Goal: Transaction & Acquisition: Subscribe to service/newsletter

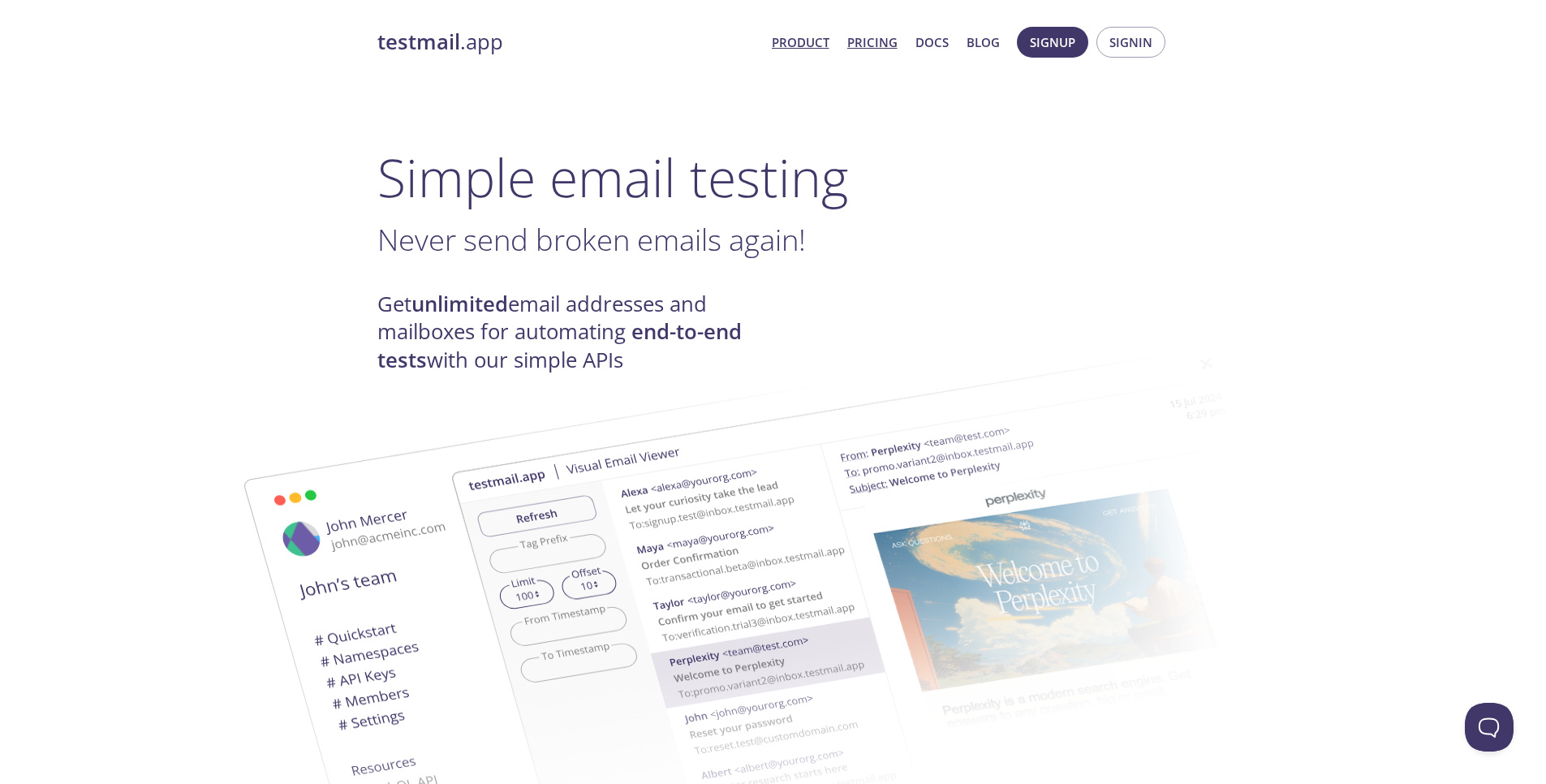
click at [886, 50] on link "Pricing" at bounding box center [872, 42] width 50 height 21
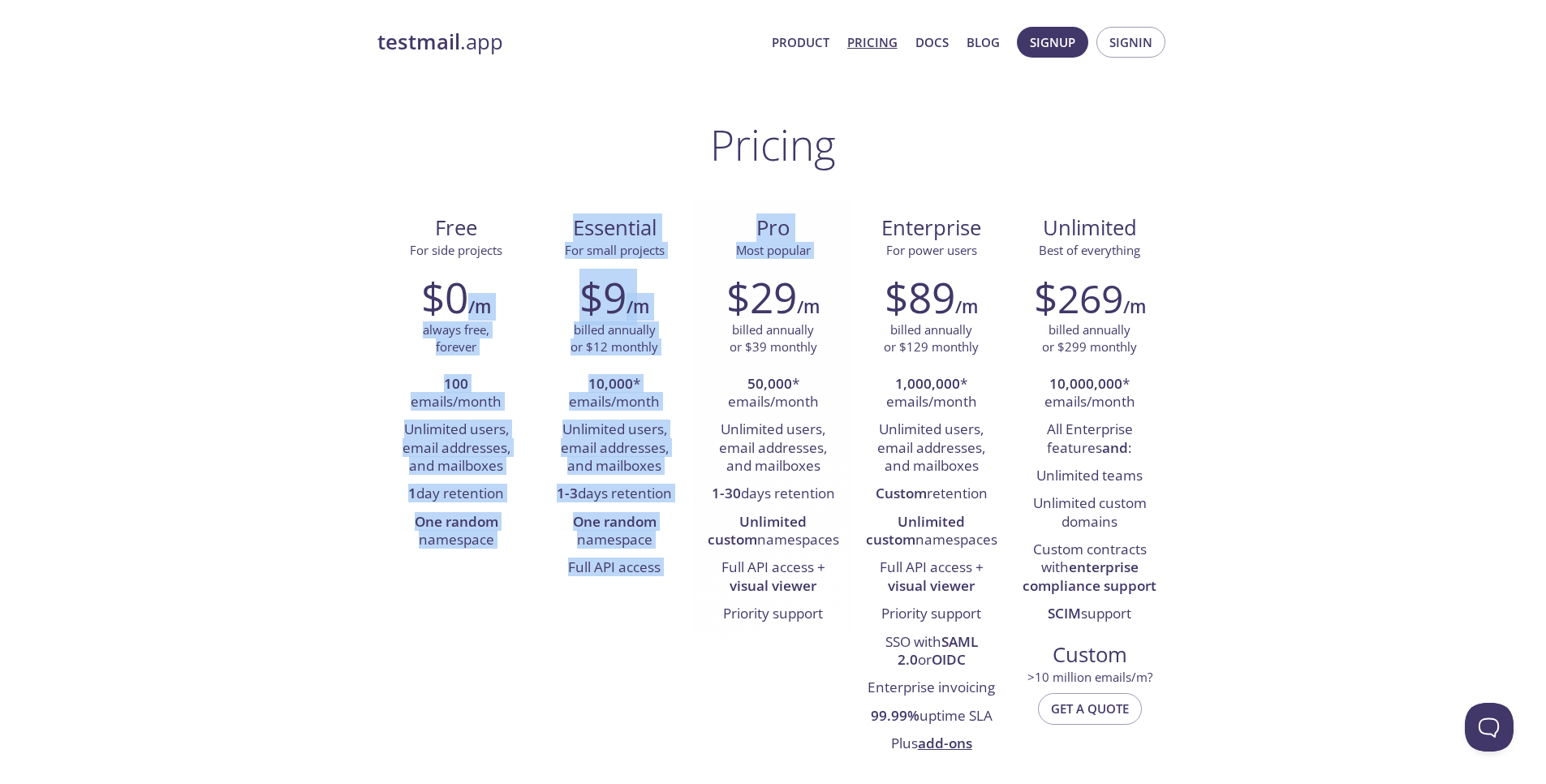
drag, startPoint x: 657, startPoint y: 308, endPoint x: 735, endPoint y: 316, distance: 78.4
click at [735, 316] on div "Free For side projects $0 /m always free, forever 100 emails/month Unlimited us…" at bounding box center [773, 485] width 792 height 567
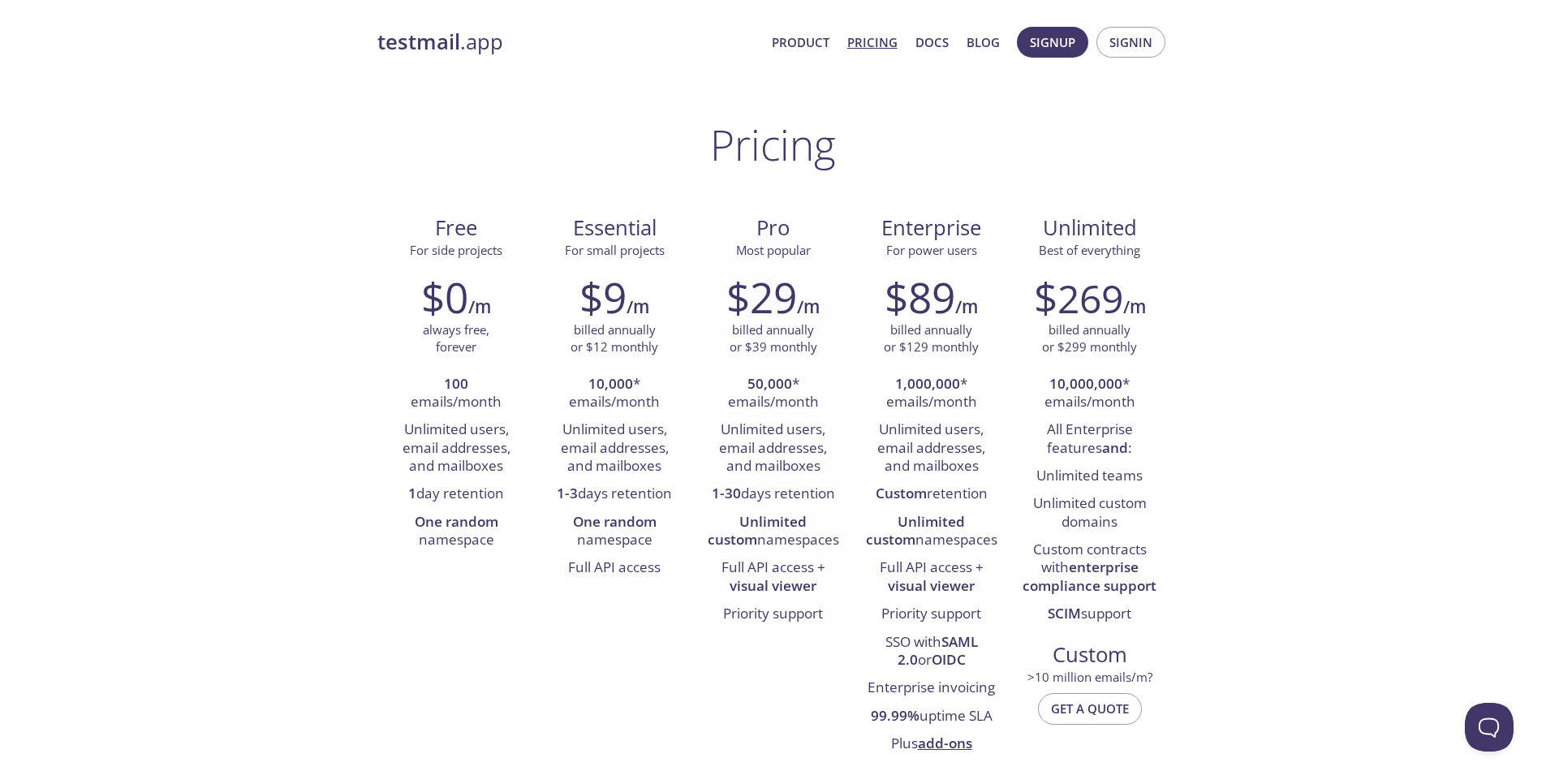
click at [705, 362] on div "$29 /m billed annually or $39 monthly 50,000 * emails/month Unlimited users, em…" at bounding box center [773, 451] width 158 height 377
click at [666, 491] on li "1-3 days retention" at bounding box center [614, 493] width 133 height 27
click at [664, 457] on li "Unlimited users, email addresses, and mailboxes" at bounding box center [614, 448] width 133 height 65
click at [662, 483] on li "1-3 days retention" at bounding box center [614, 493] width 133 height 27
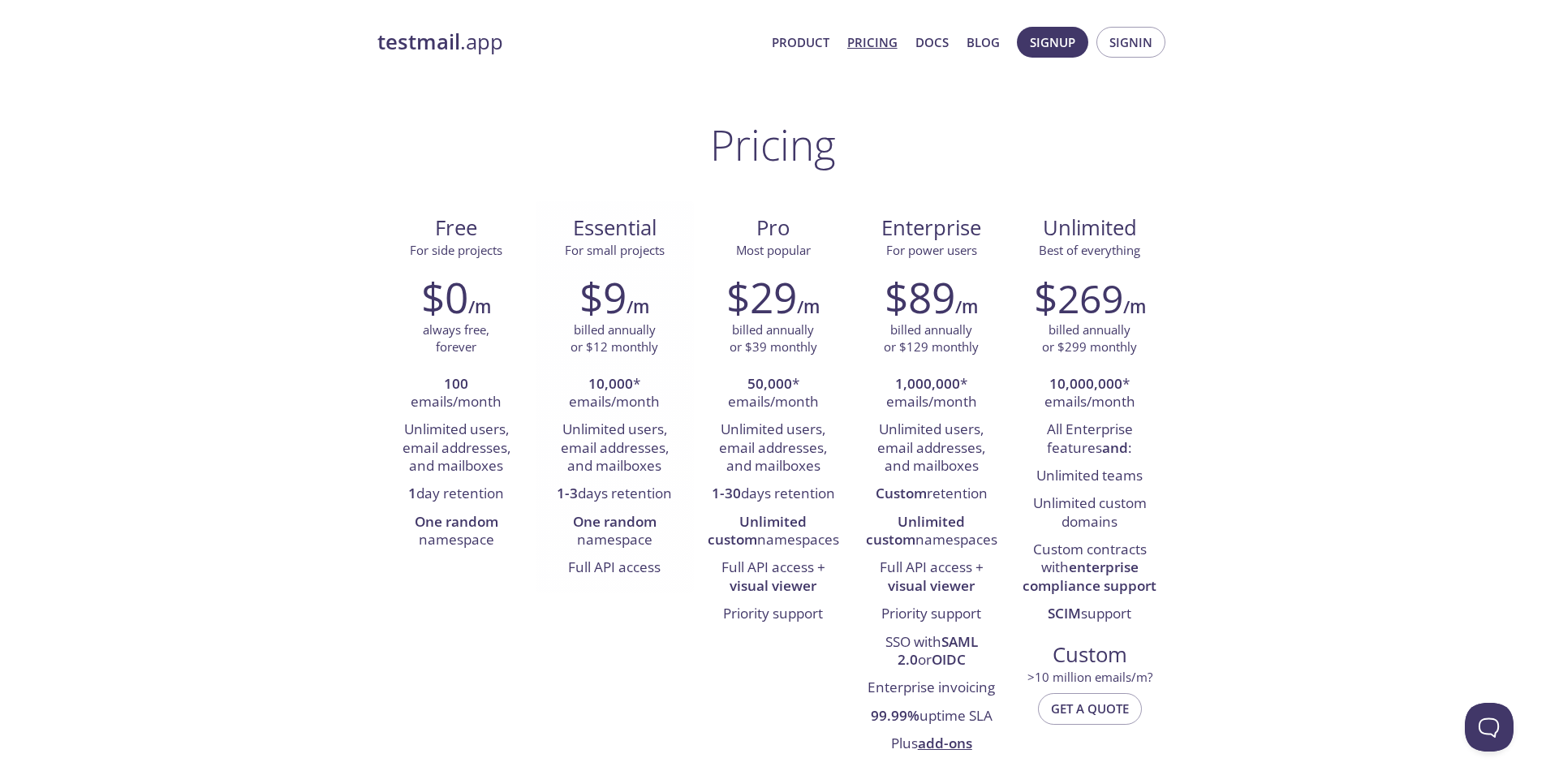
click at [662, 483] on li "1-3 days retention" at bounding box center [614, 493] width 133 height 27
click at [658, 490] on li "1-3 days retention" at bounding box center [614, 493] width 133 height 27
click at [648, 461] on div at bounding box center [648, 461] width 0 height 0
click at [643, 499] on li "1-3 days retention" at bounding box center [614, 493] width 133 height 27
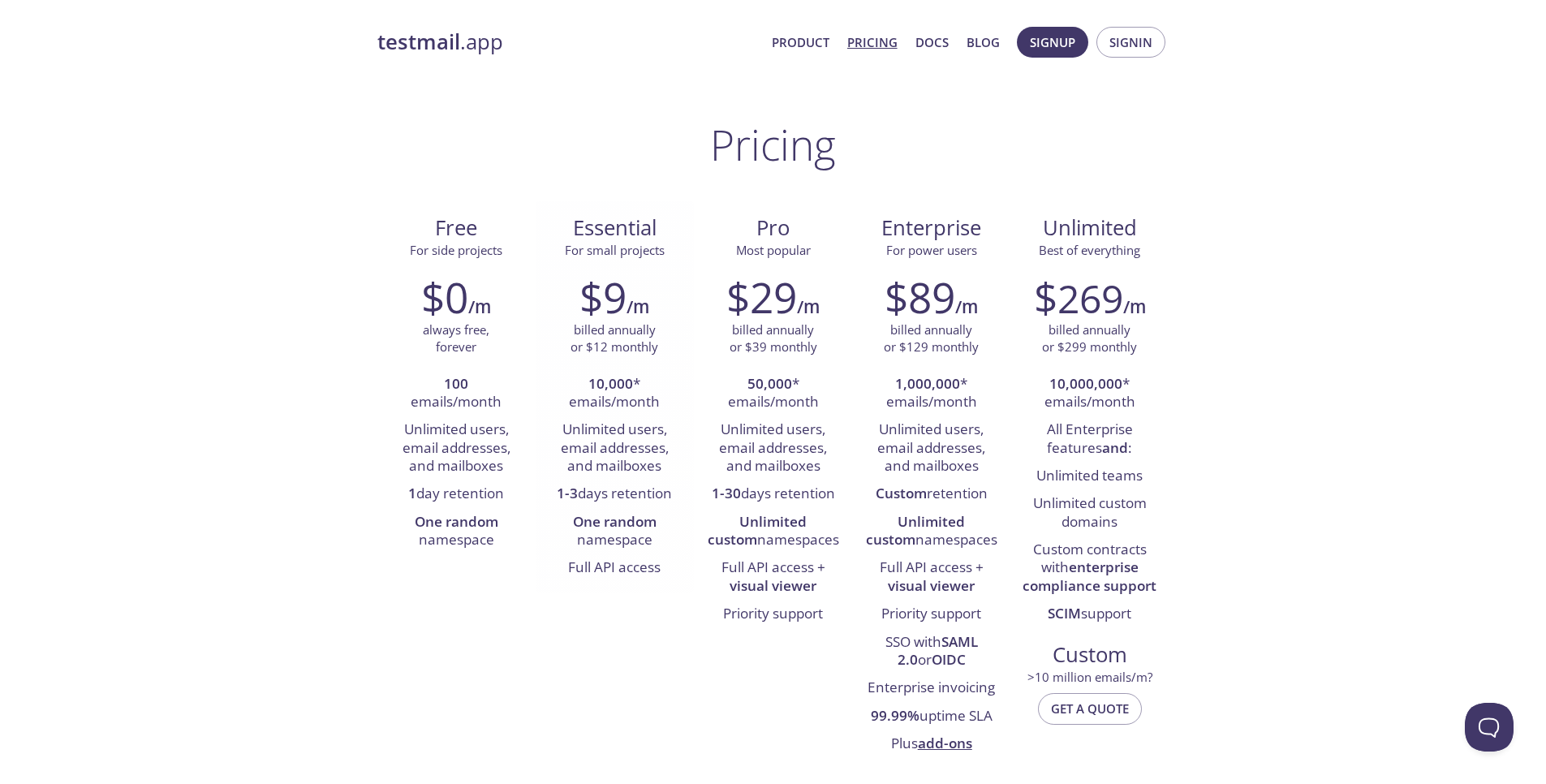
drag, startPoint x: 680, startPoint y: 490, endPoint x: 550, endPoint y: 498, distance: 130.2
click at [550, 498] on li "1-3 days retention" at bounding box center [614, 493] width 133 height 27
click at [539, 503] on div at bounding box center [539, 503] width 0 height 0
click at [560, 505] on li "1-3 days retention" at bounding box center [614, 493] width 133 height 27
click at [791, 40] on link "Product" at bounding box center [800, 42] width 57 height 21
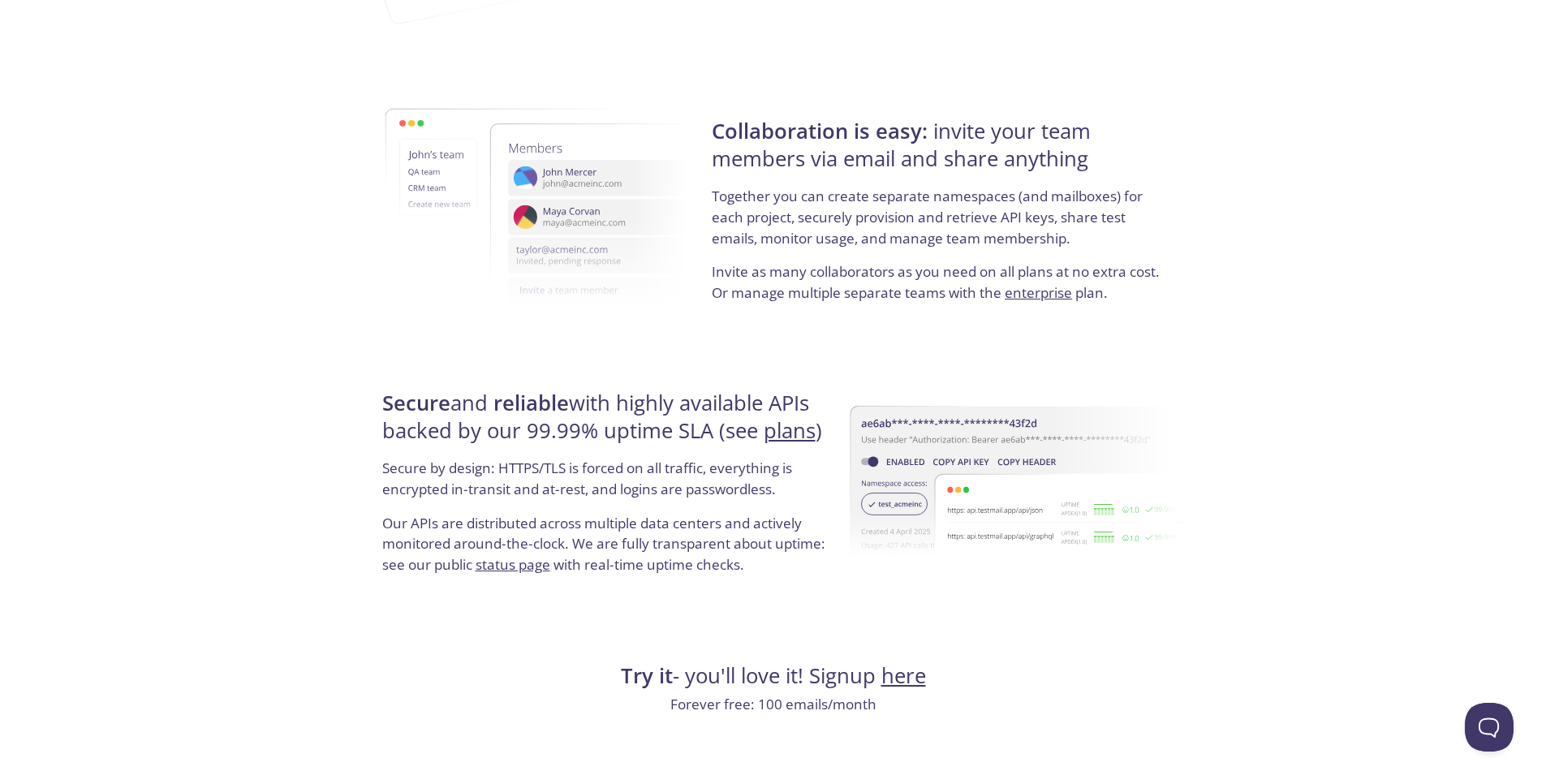
scroll to position [2927, 0]
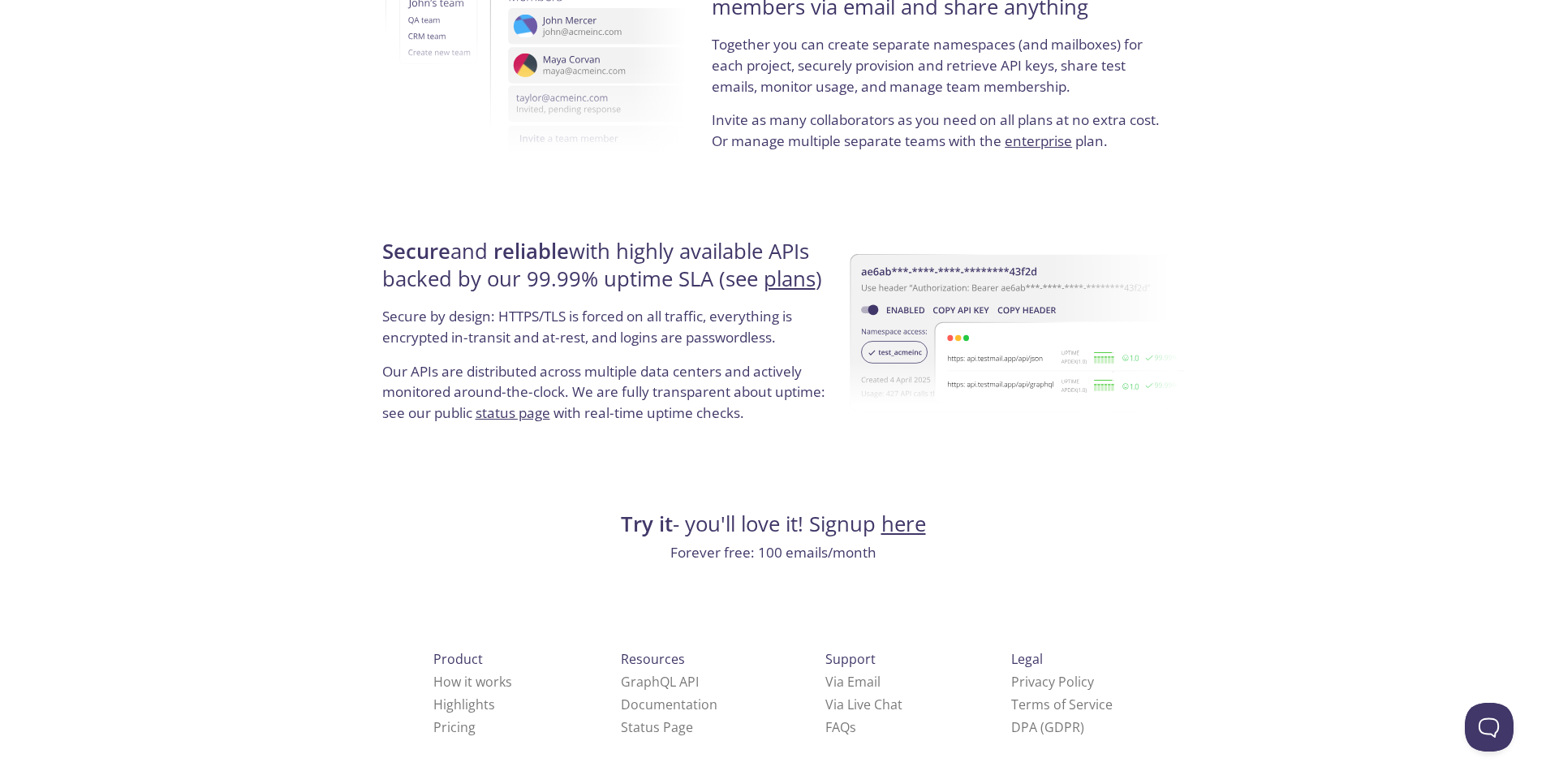
click at [455, 366] on p "Our APIs are distributed across multiple data centers and actively monitored ar…" at bounding box center [607, 399] width 452 height 75
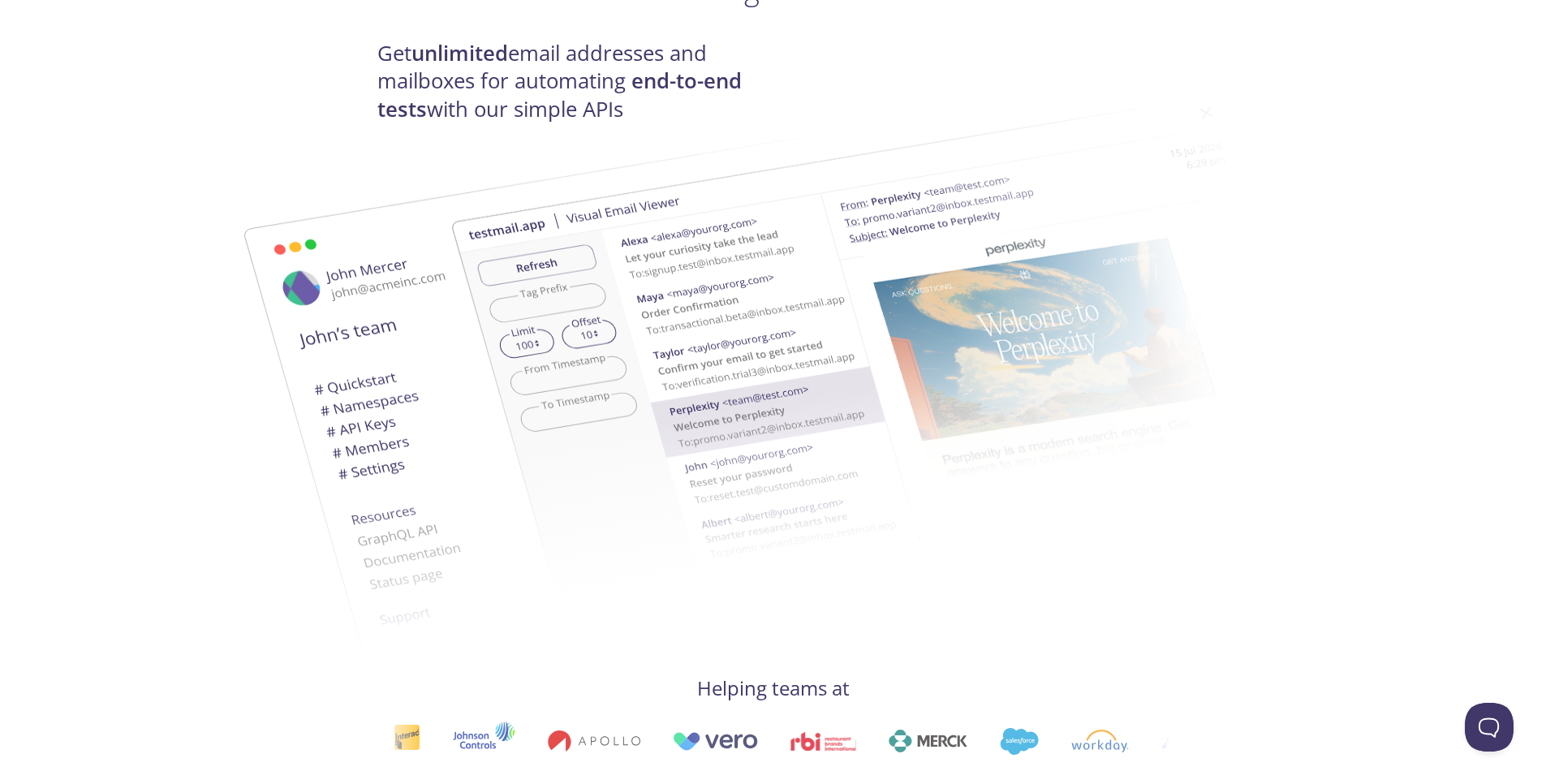
scroll to position [0, 0]
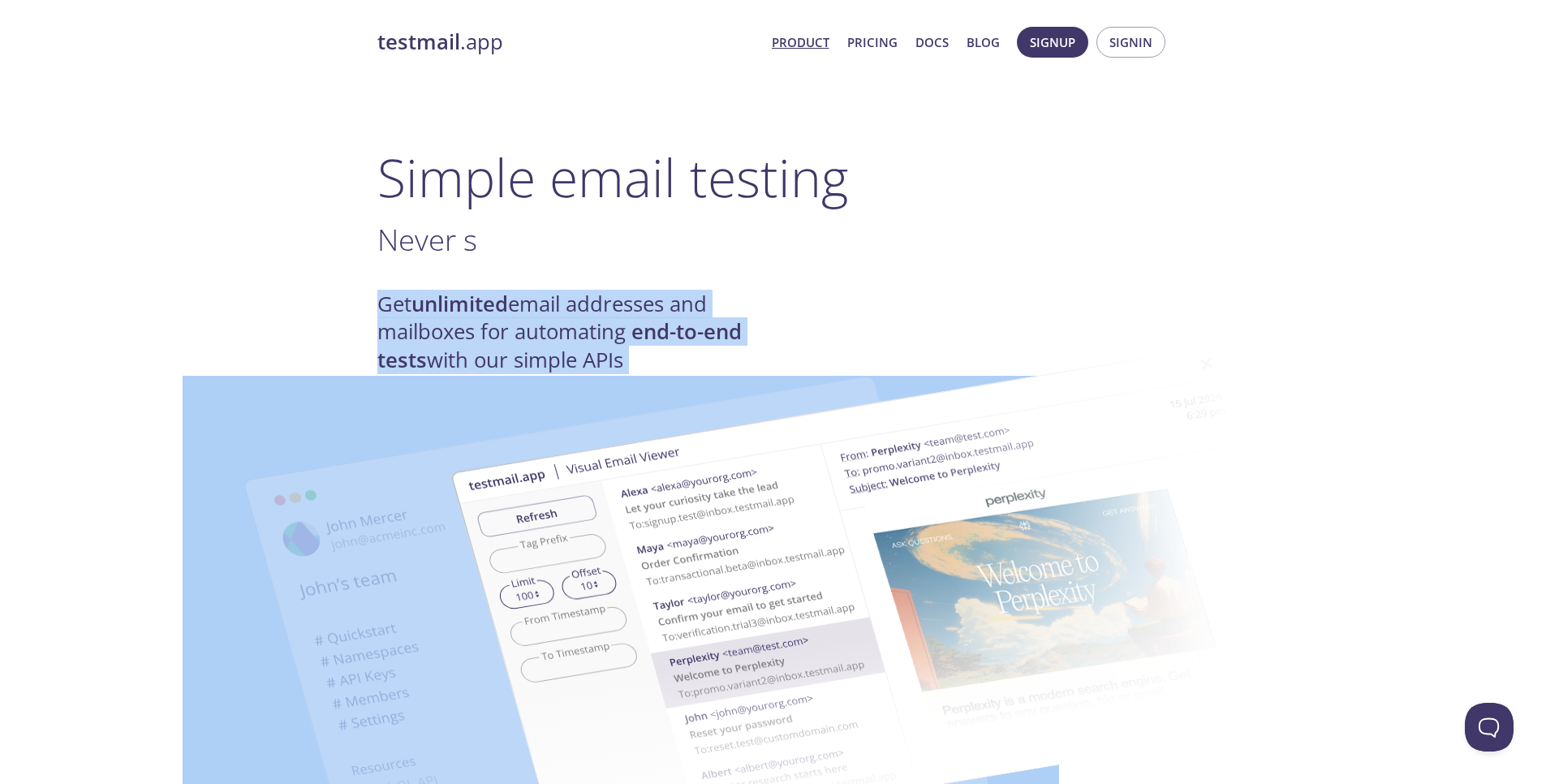
drag, startPoint x: 377, startPoint y: 304, endPoint x: 737, endPoint y: 351, distance: 363.1
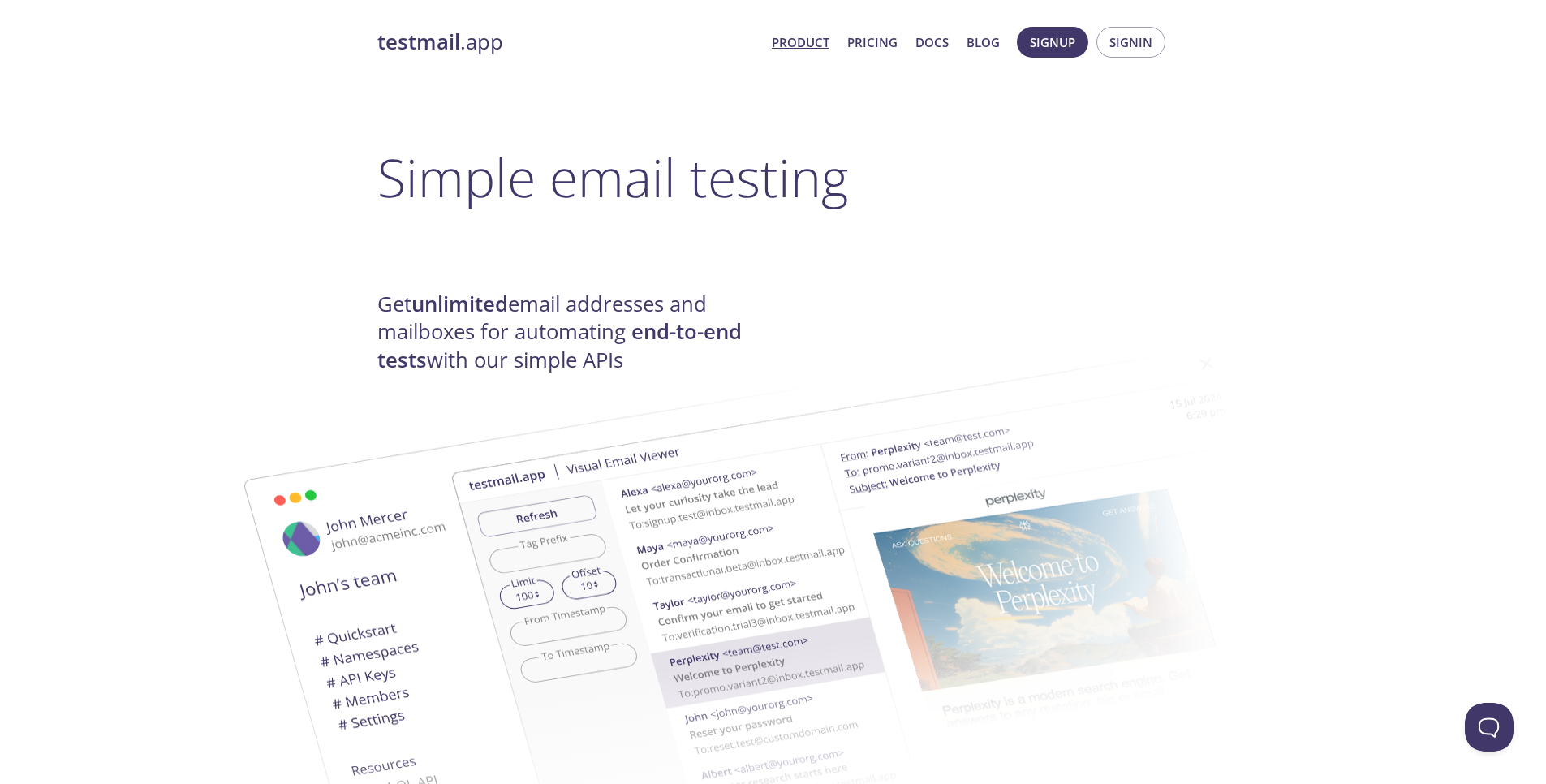
click at [943, 29] on span "Product Pricing Docs Blog" at bounding box center [885, 42] width 246 height 39
click at [940, 34] on link "Docs" at bounding box center [933, 42] width 34 height 21
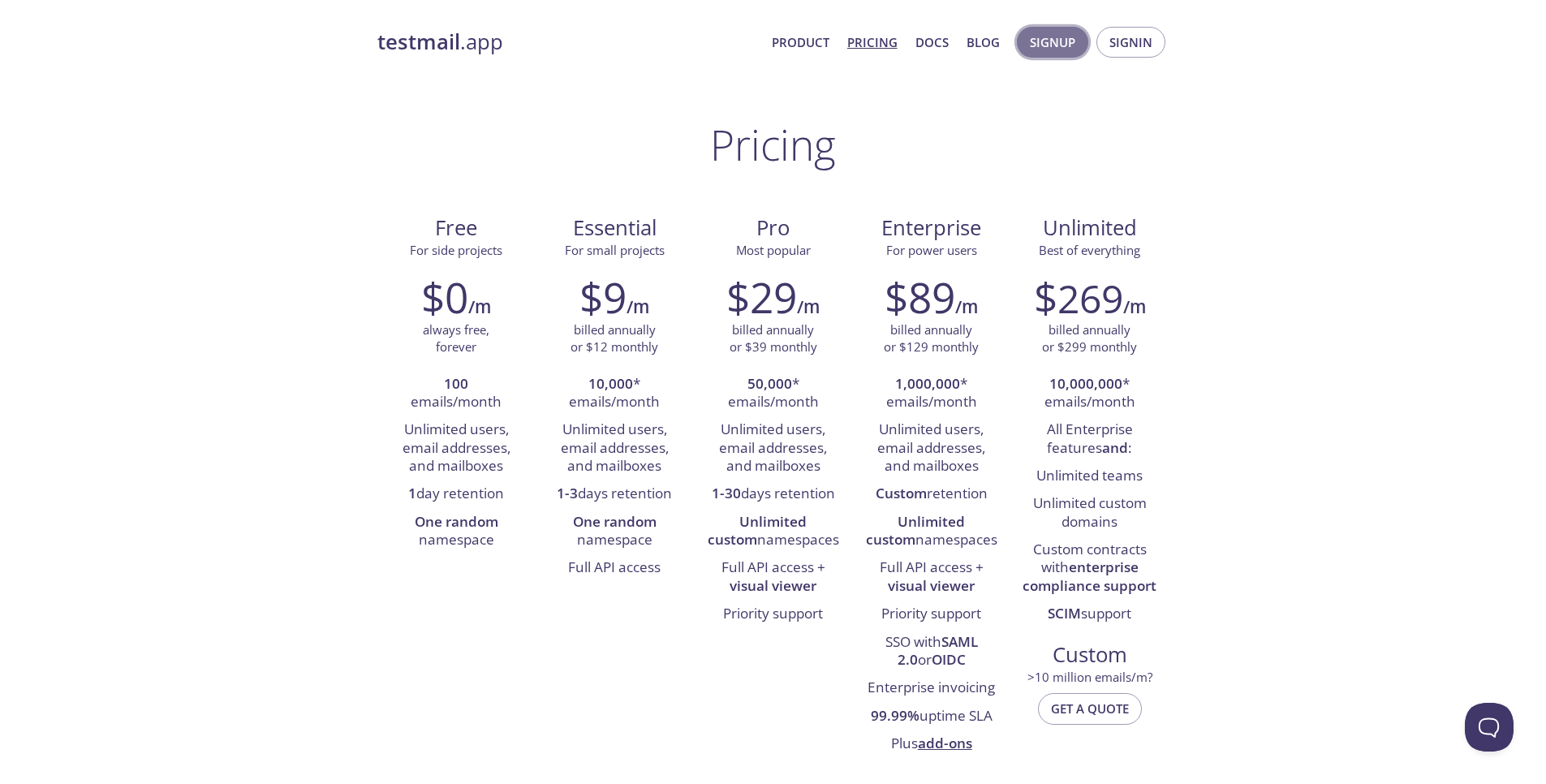
click at [1058, 42] on span "Signup" at bounding box center [1052, 42] width 45 height 21
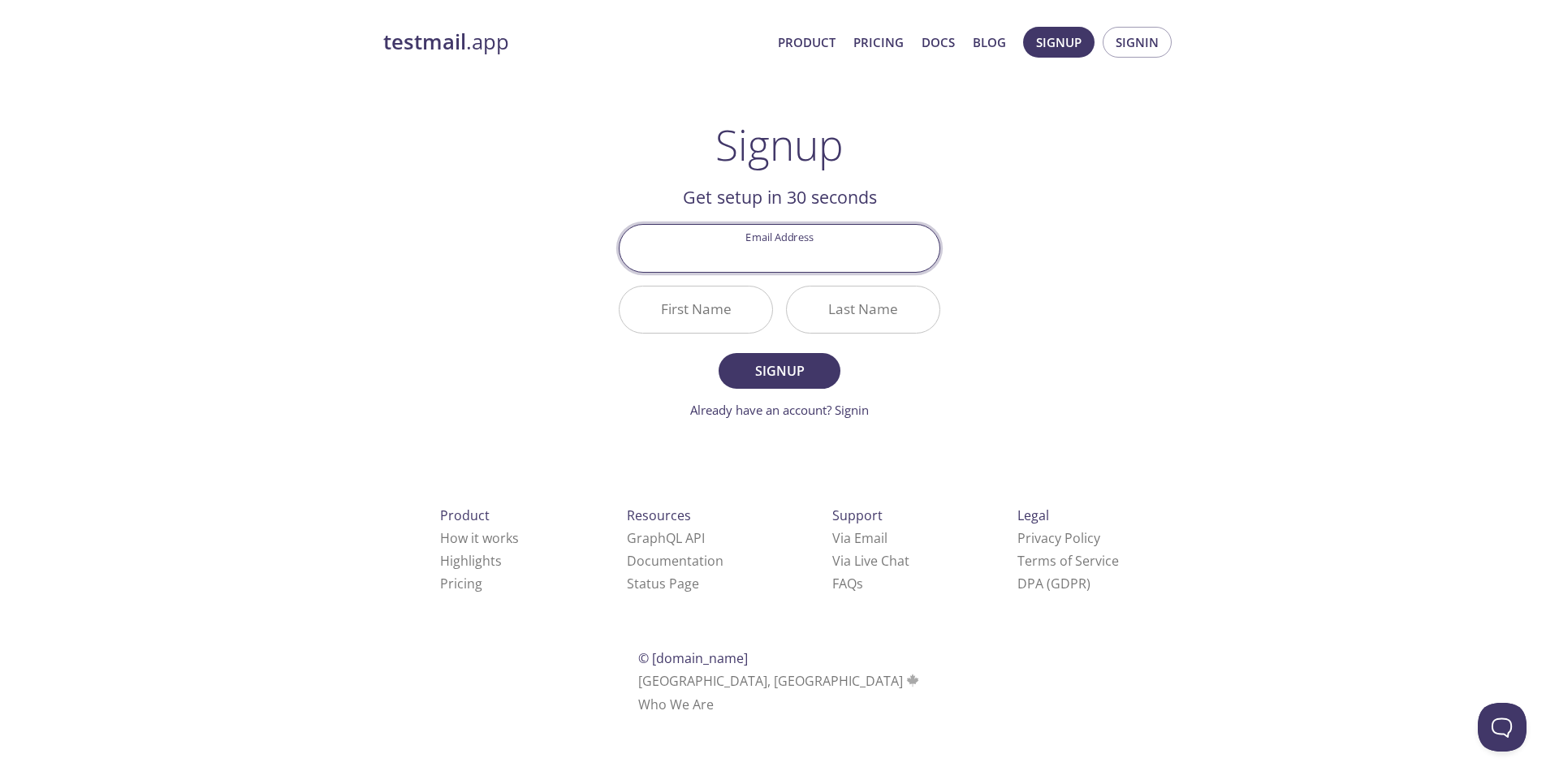
click at [783, 256] on input "Email Address" at bounding box center [779, 247] width 320 height 46
type input "linux@buzzwoo.de"
click at [728, 322] on input "First Name" at bounding box center [695, 309] width 153 height 46
type input "Linux"
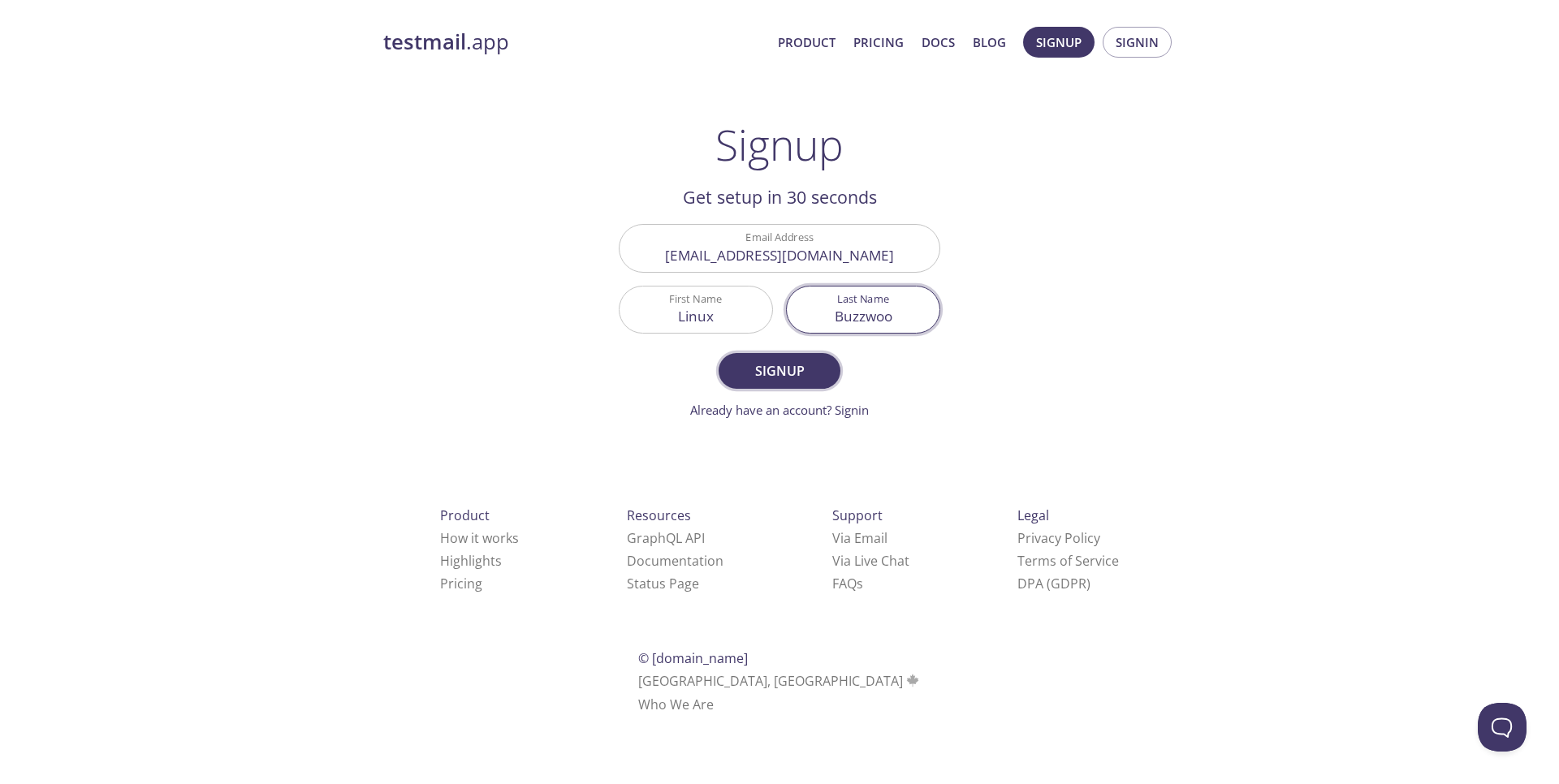
type input "Buzzwoo"
click at [751, 383] on button "Signup" at bounding box center [779, 370] width 122 height 35
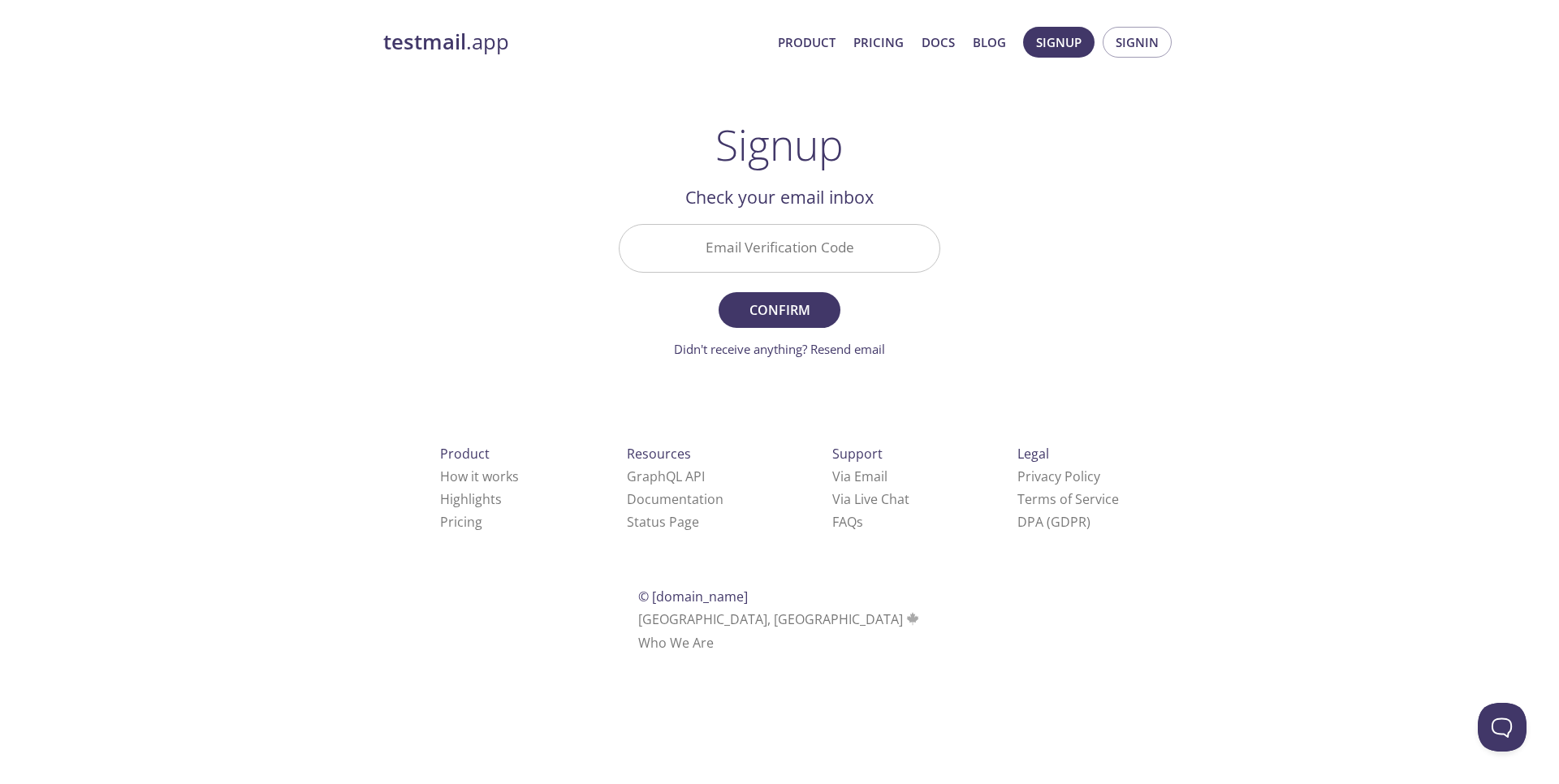
click at [802, 255] on input "Email Verification Code" at bounding box center [779, 247] width 320 height 46
paste input "V6RJGVX"
type input "V6RJGVX"
click at [799, 309] on span "Confirm" at bounding box center [779, 310] width 86 height 23
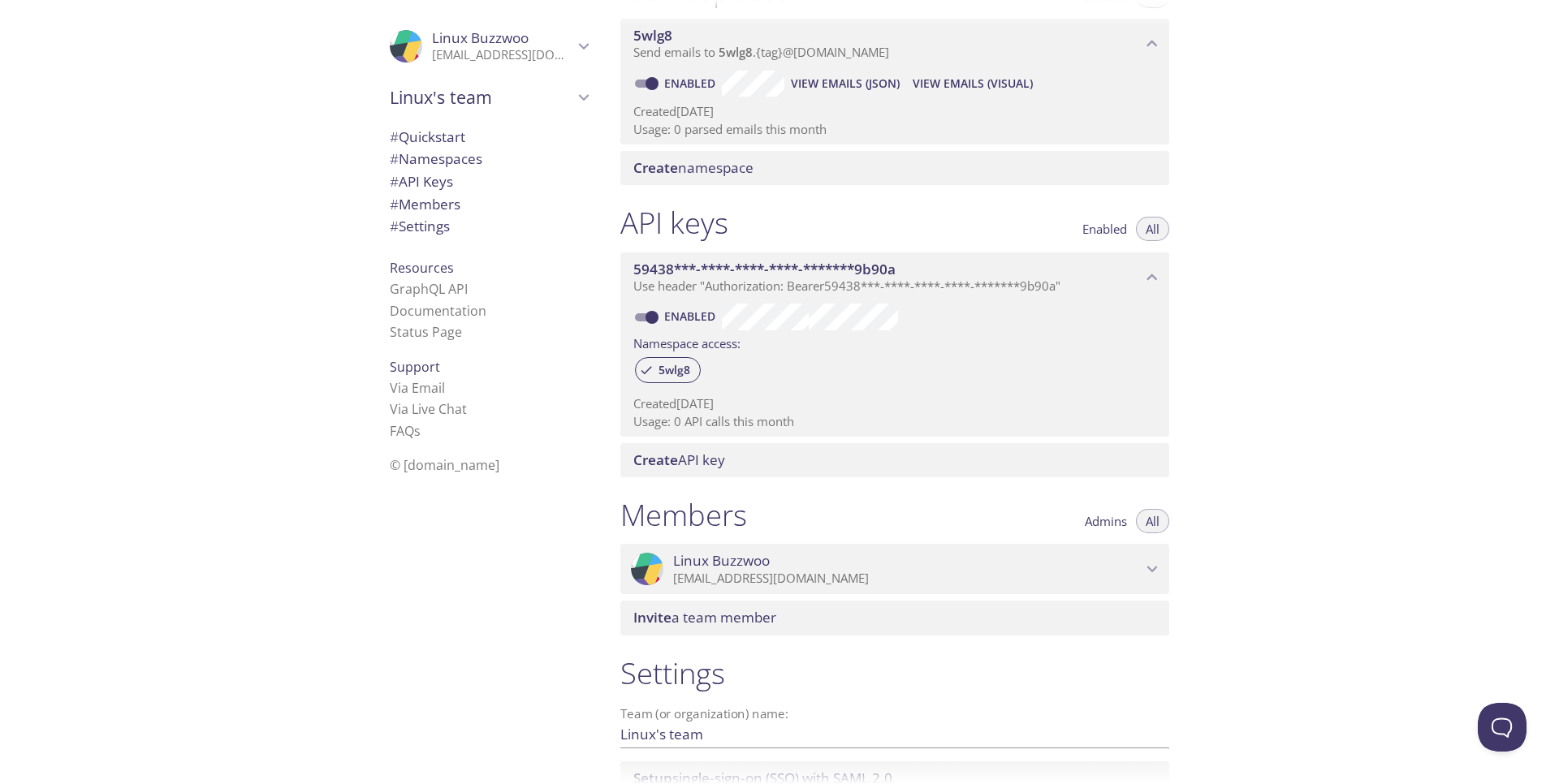
scroll to position [370, 0]
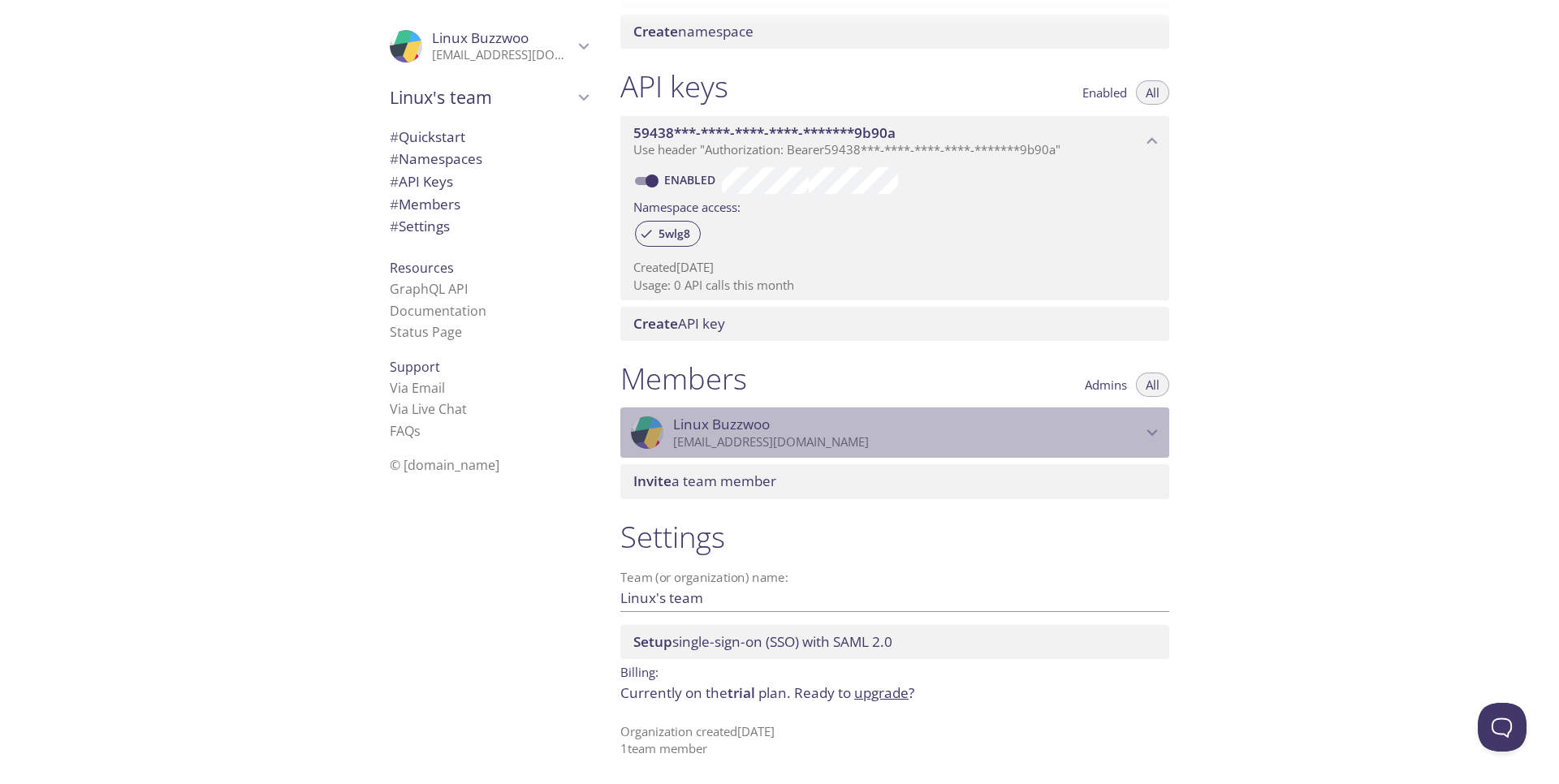
click at [1158, 428] on icon "Linux Buzzwoo" at bounding box center [1152, 432] width 21 height 21
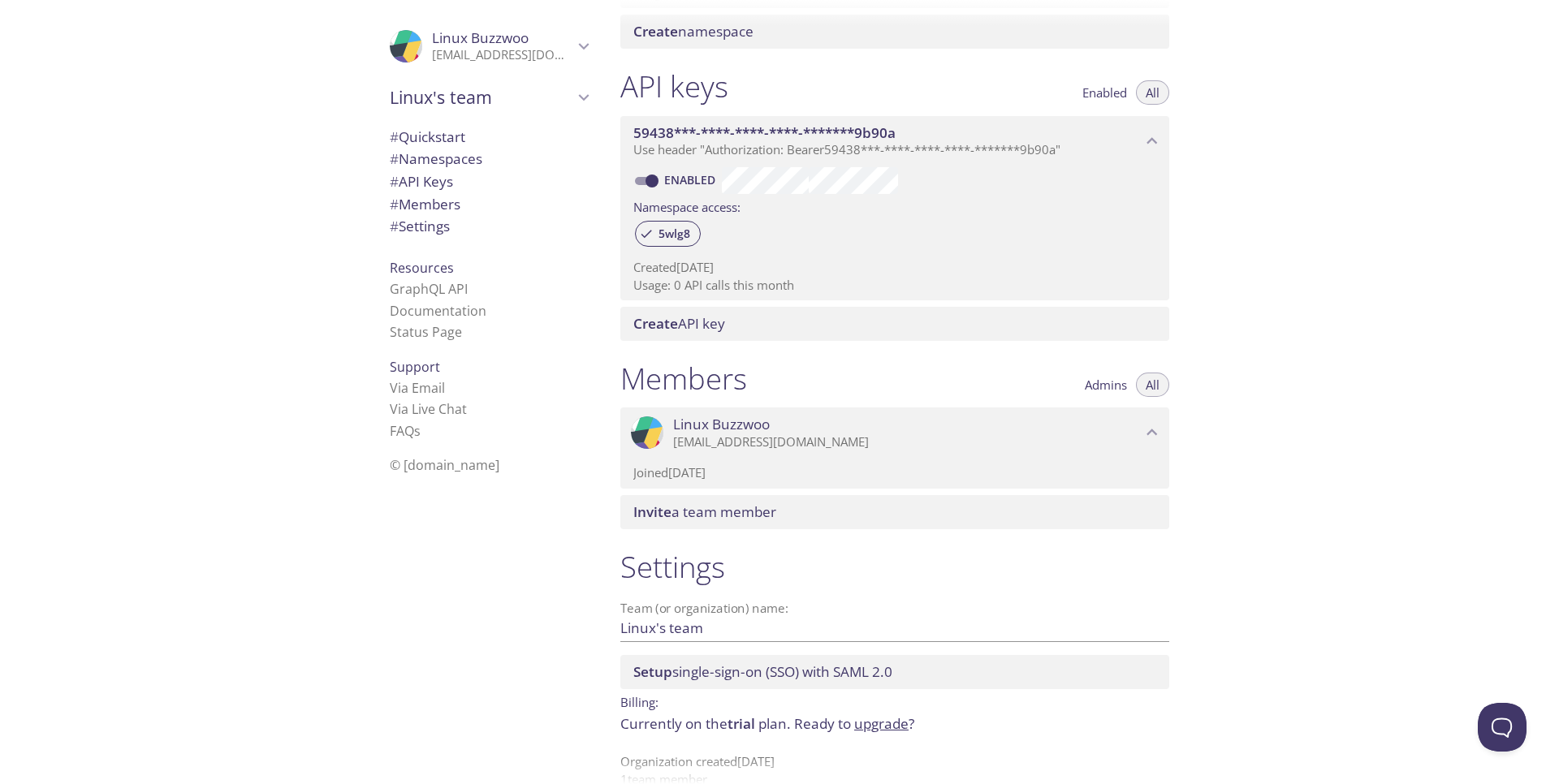
click at [1158, 428] on icon "Linux Buzzwoo" at bounding box center [1152, 432] width 21 height 21
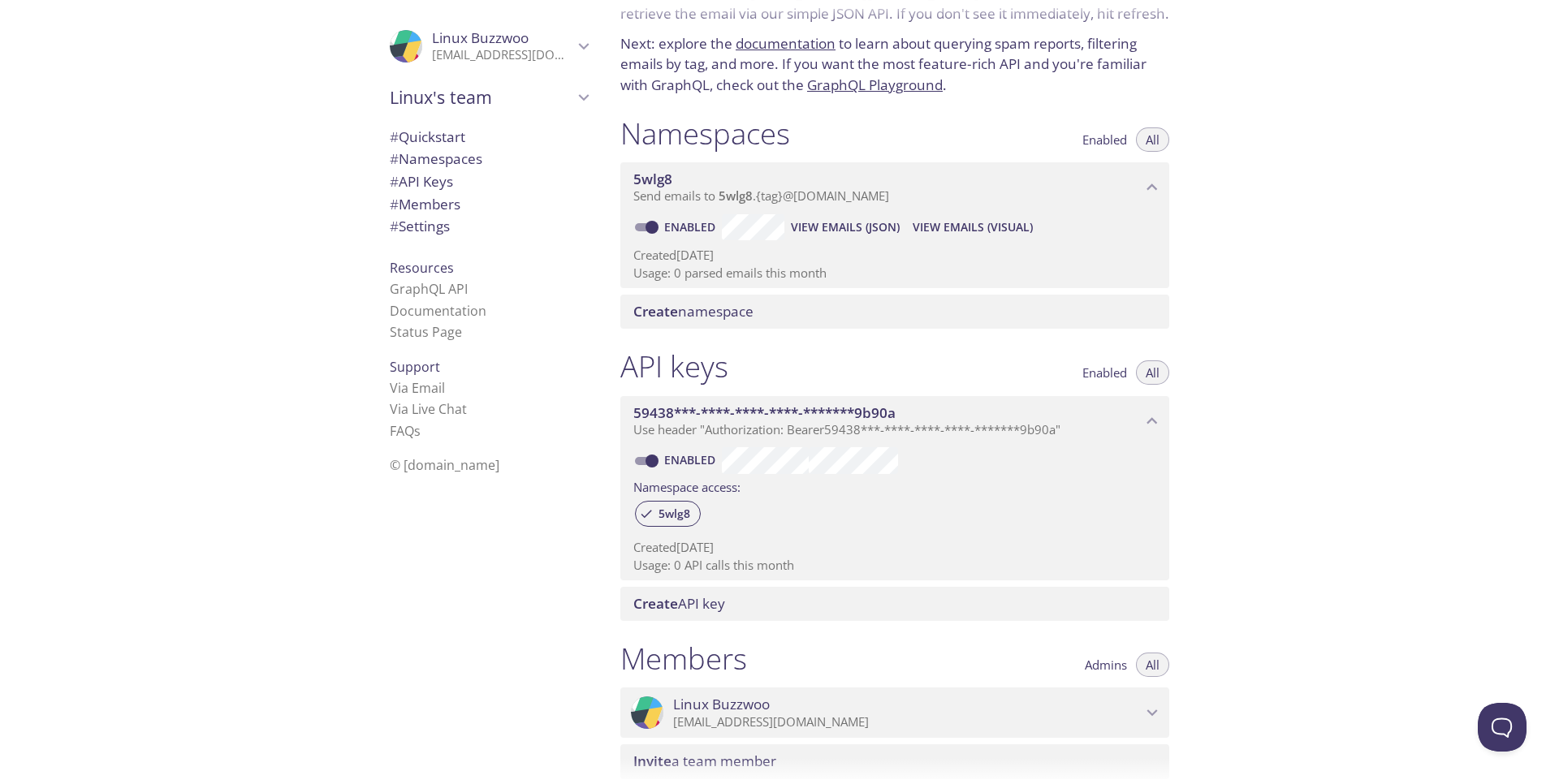
scroll to position [0, 0]
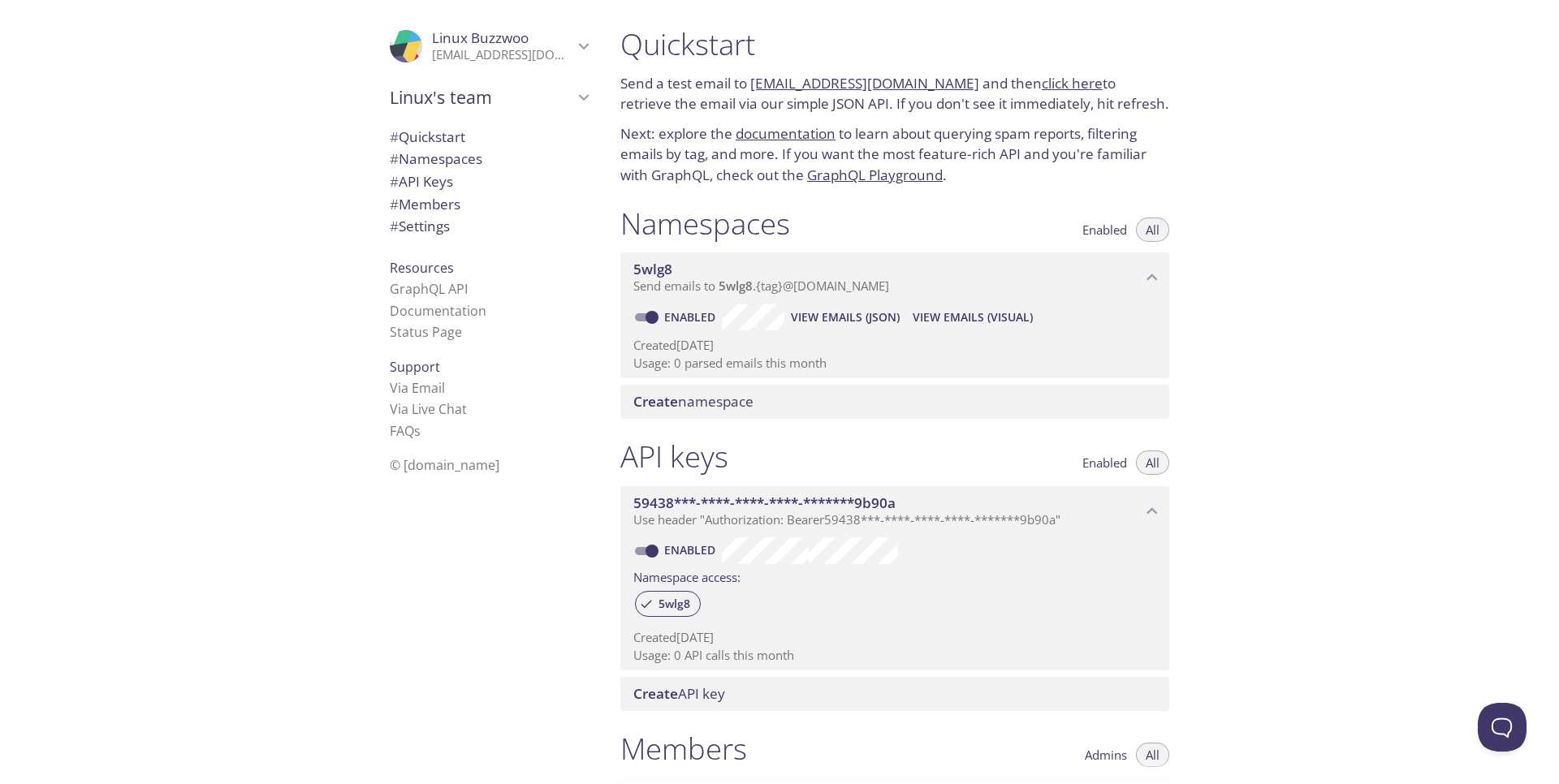
click at [1068, 84] on link "click here" at bounding box center [1072, 83] width 61 height 19
click at [1188, 129] on div "Quickstart Send a test email to 5wlg8.test@inbox.testmail.app and then click he…" at bounding box center [901, 392] width 588 height 784
drag, startPoint x: 951, startPoint y: 79, endPoint x: 752, endPoint y: 77, distance: 199.0
click at [752, 77] on p "Send a test email to 5wlg8.test@inbox.testmail.app and then click here to retri…" at bounding box center [894, 94] width 549 height 42
copy link "5wlg8.test@inbox.testmail.app"
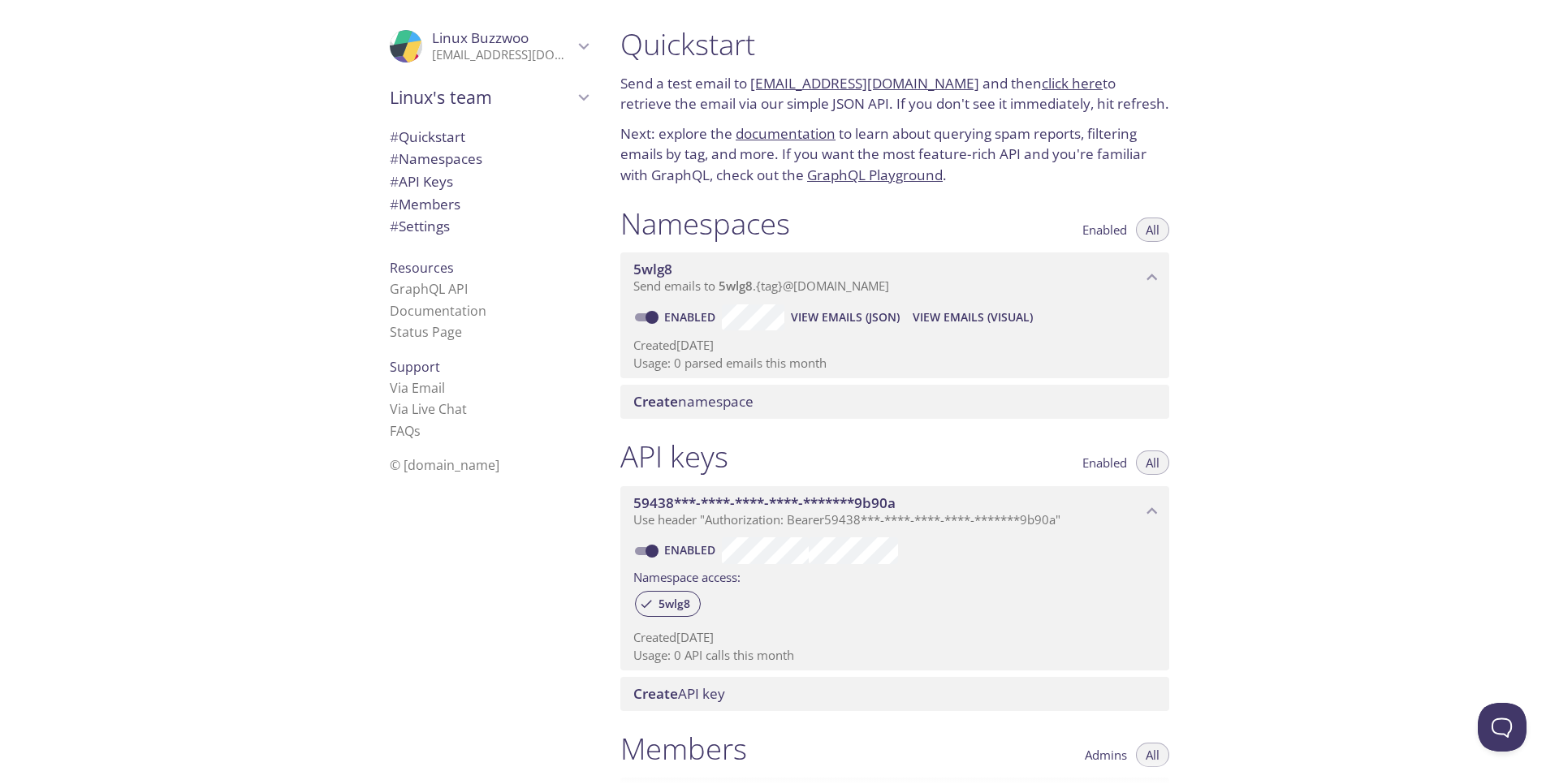
click at [869, 445] on div "API keys Enabled All" at bounding box center [894, 459] width 549 height 41
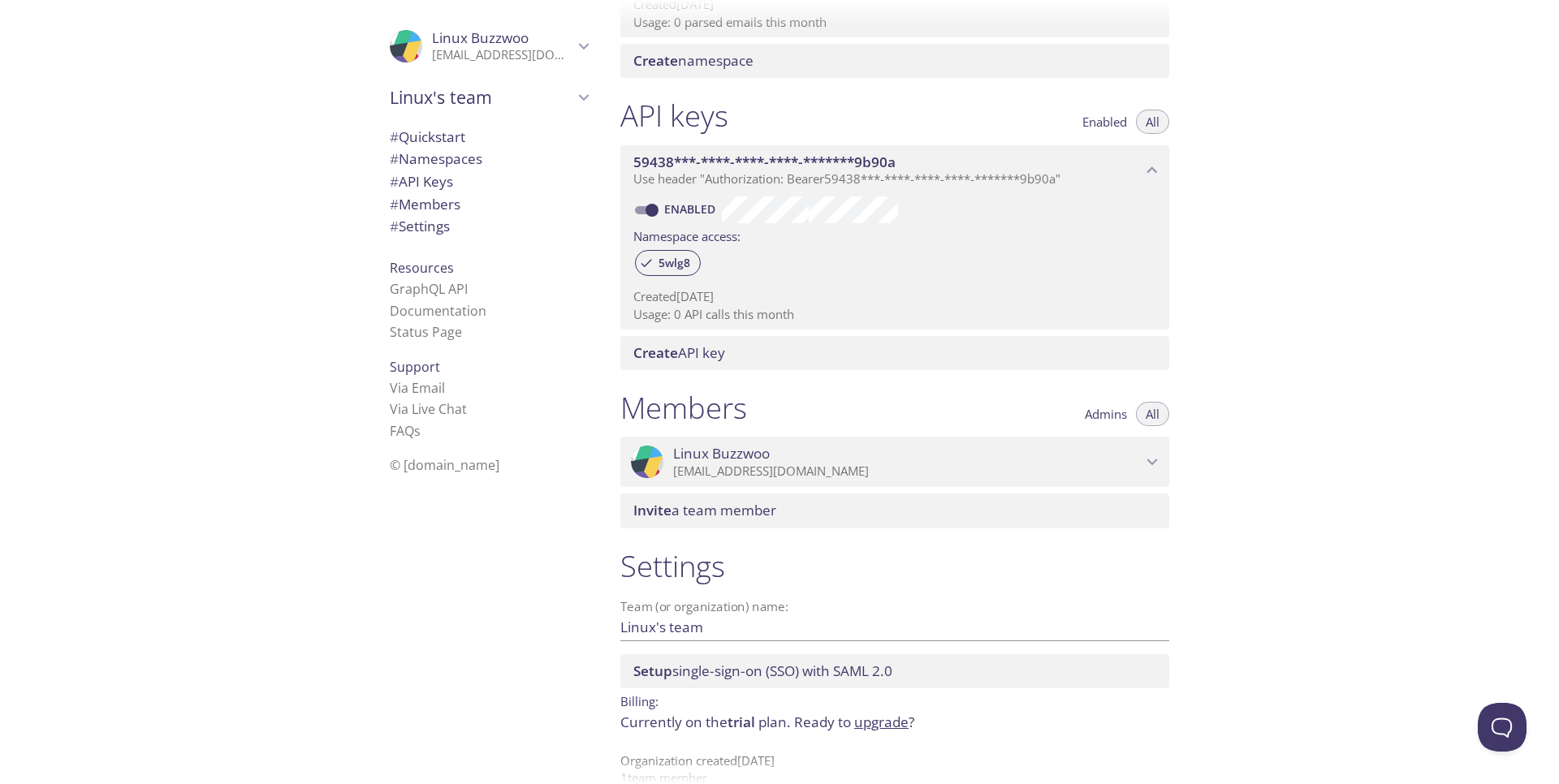
scroll to position [370, 0]
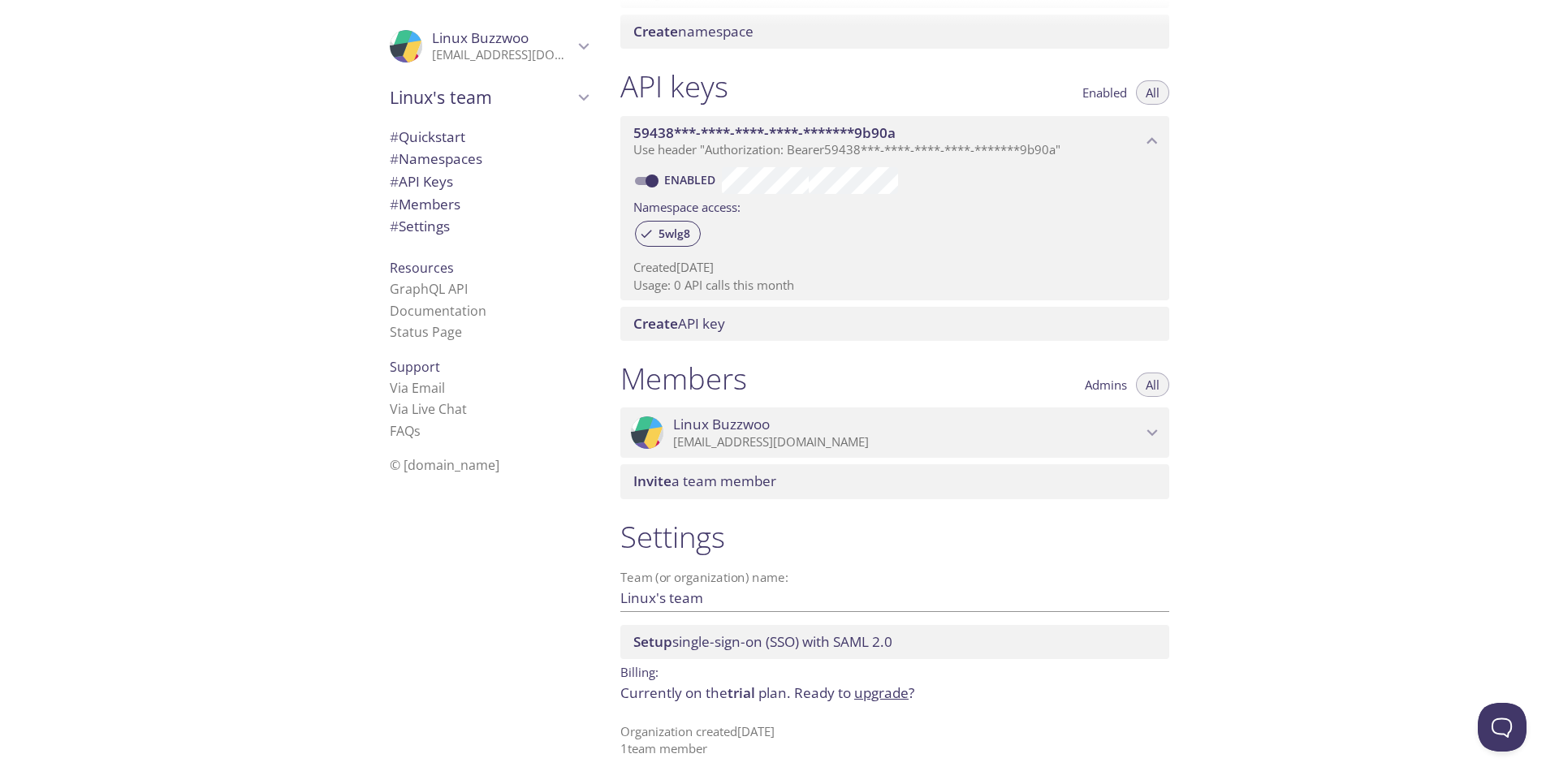
click at [1392, 459] on div "Quickstart Send a test email to 5wlg8.test@inbox.testmail.app and then click he…" at bounding box center [1083, 392] width 951 height 784
click at [470, 138] on span "# Quickstart" at bounding box center [489, 137] width 198 height 21
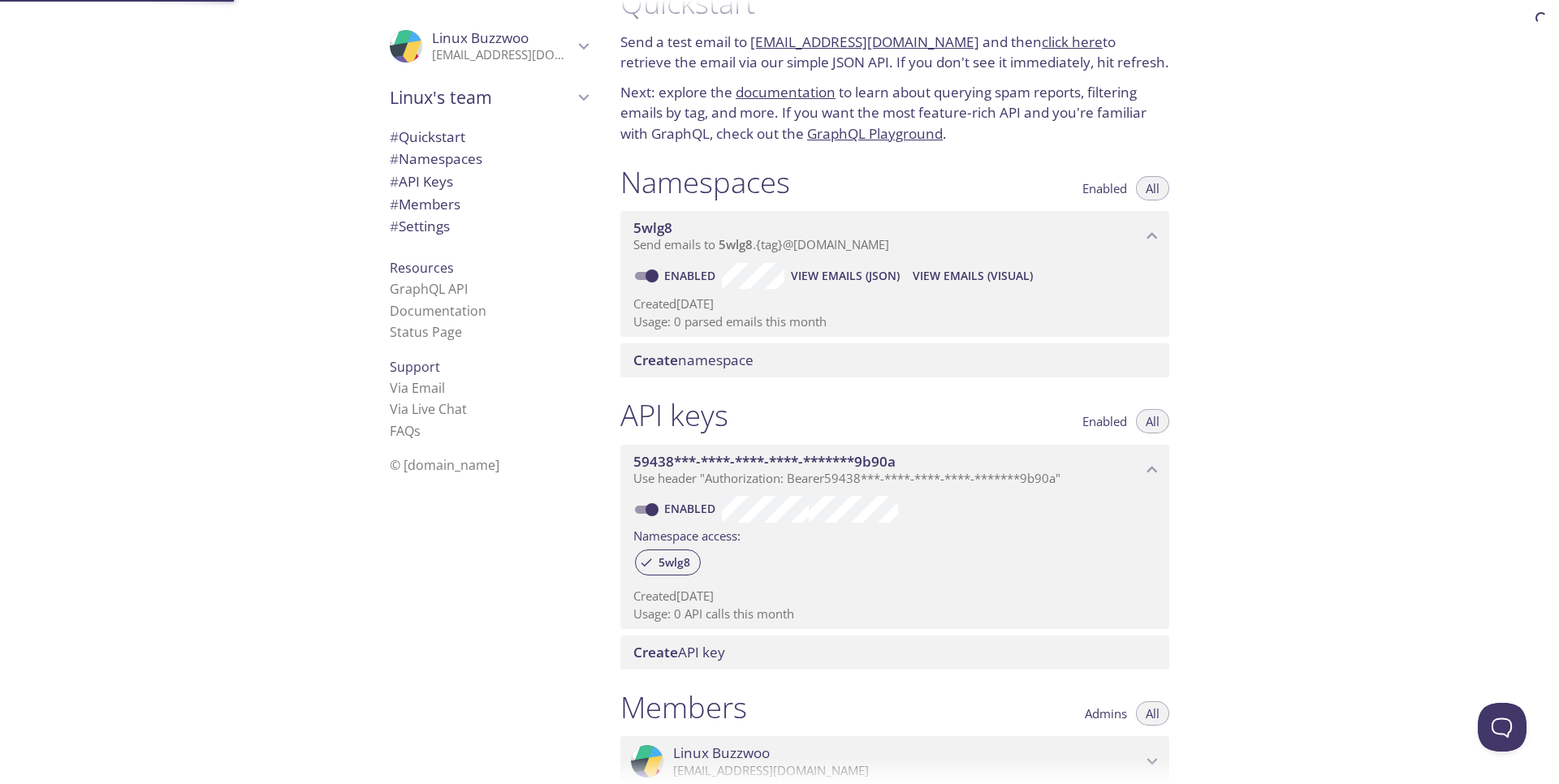
scroll to position [26, 0]
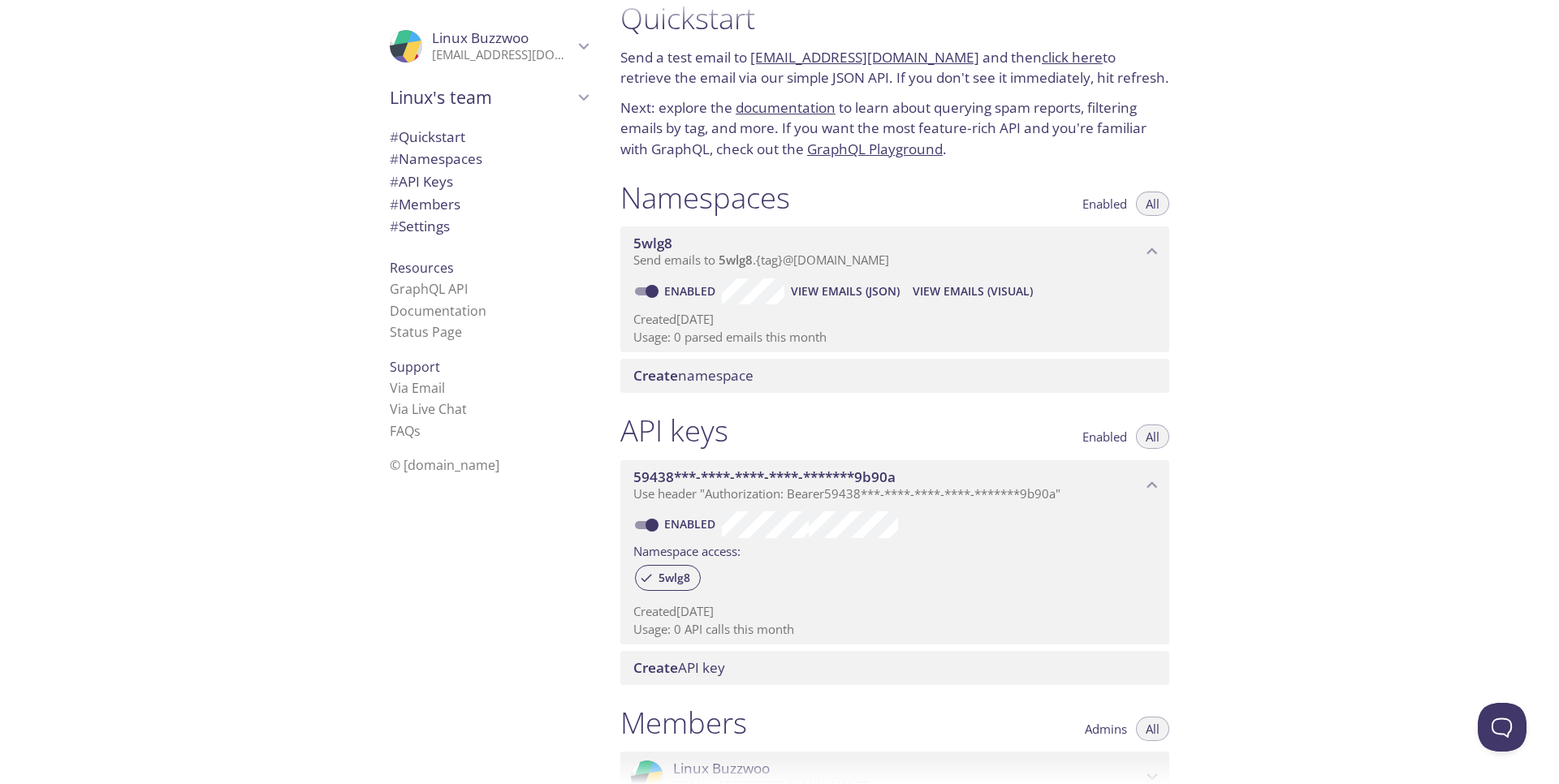
click at [775, 117] on p "Next: explore the documentation to learn about querying spam reports, filtering…" at bounding box center [894, 128] width 549 height 63
click at [779, 107] on link "documentation" at bounding box center [785, 107] width 100 height 19
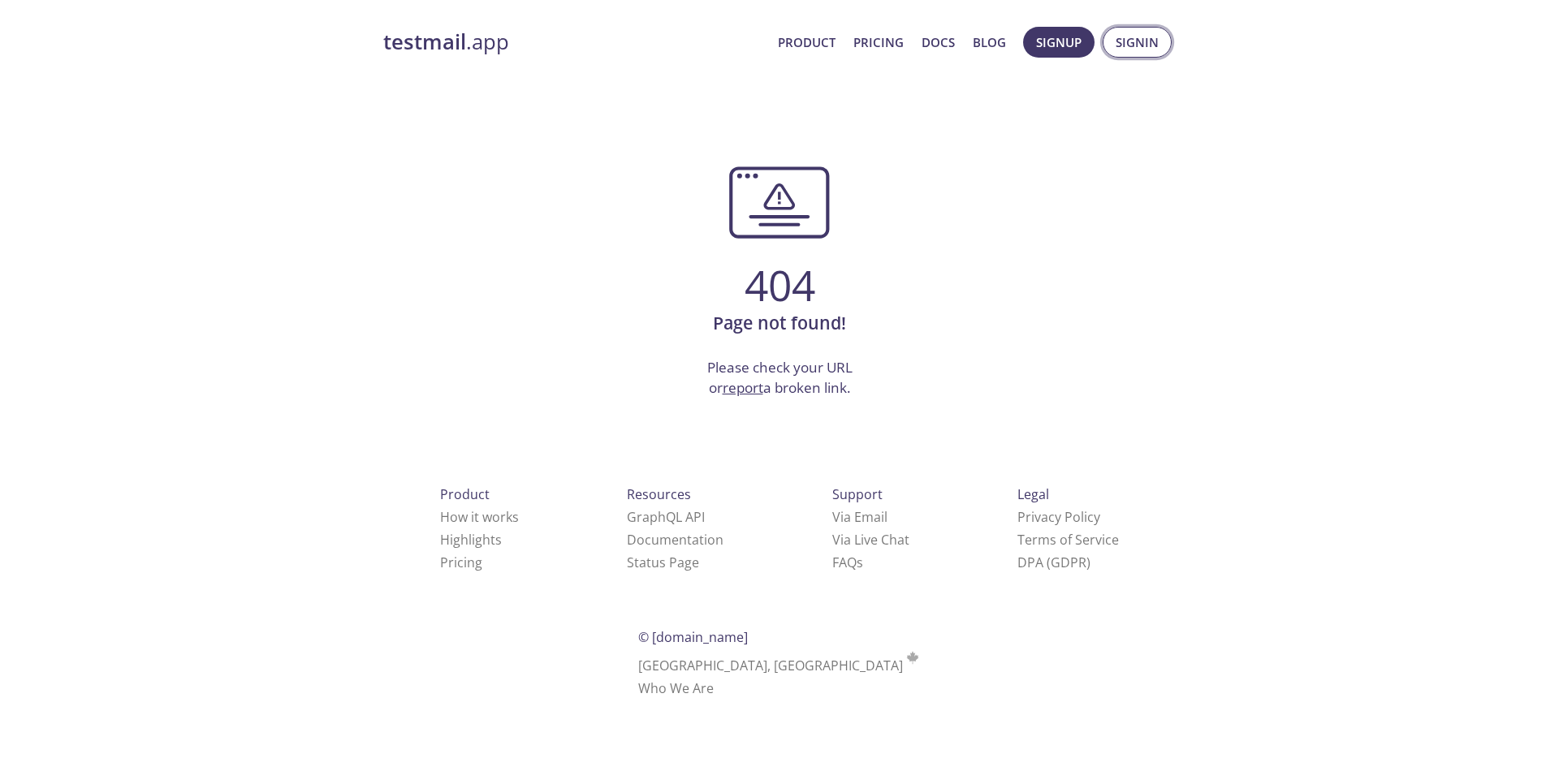
click at [1165, 43] on button "Signin" at bounding box center [1137, 42] width 69 height 31
click at [1143, 39] on span "Signin" at bounding box center [1136, 42] width 43 height 21
click at [1143, 40] on span "Signin" at bounding box center [1136, 42] width 43 height 21
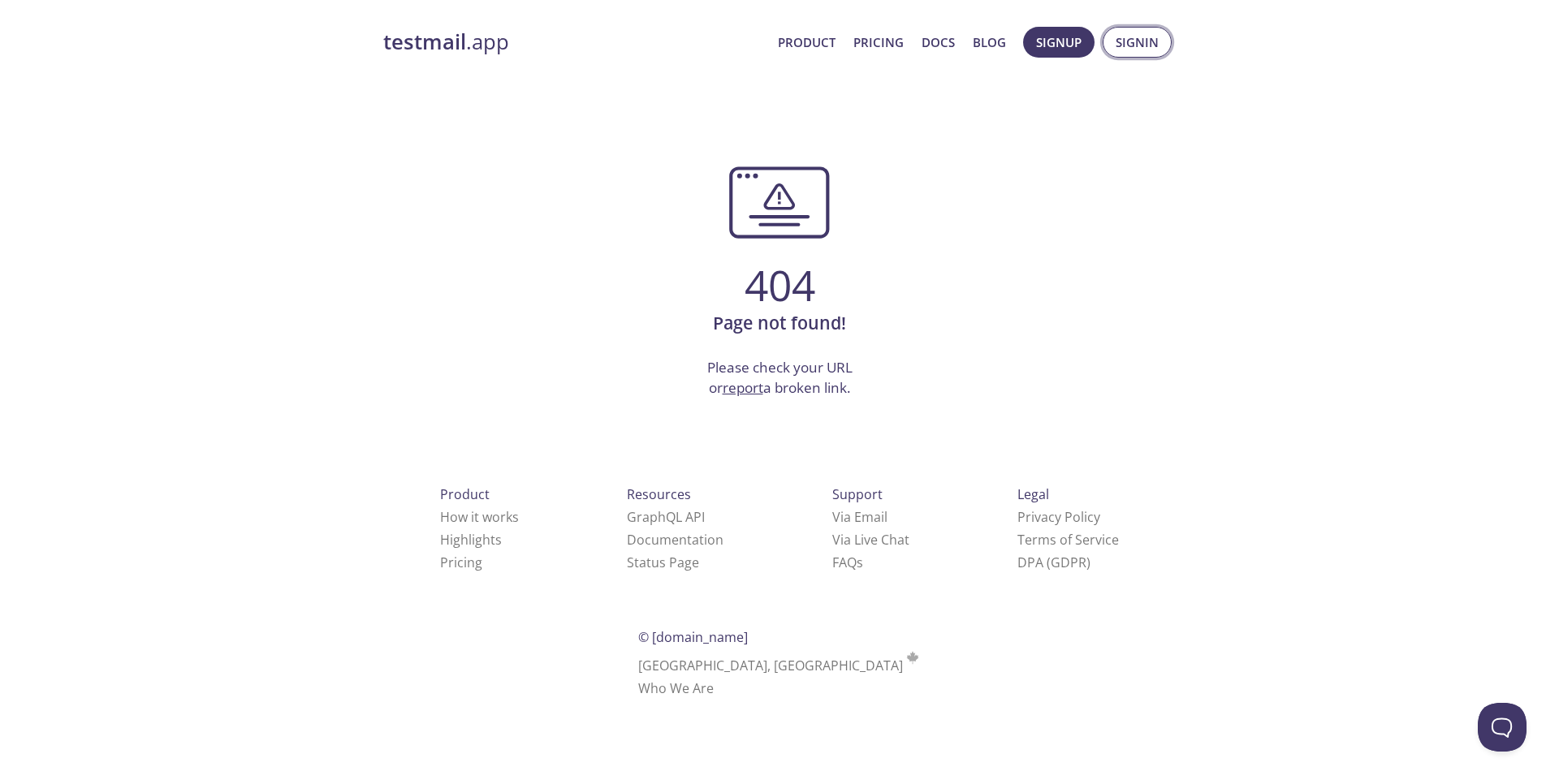
click at [1143, 40] on span "Signin" at bounding box center [1136, 42] width 43 height 21
click at [1142, 40] on span "Signin" at bounding box center [1136, 42] width 43 height 21
click at [1141, 42] on span "Signin" at bounding box center [1136, 42] width 43 height 21
click at [1141, 40] on span "Signin" at bounding box center [1136, 42] width 43 height 21
